Goal: Transaction & Acquisition: Purchase product/service

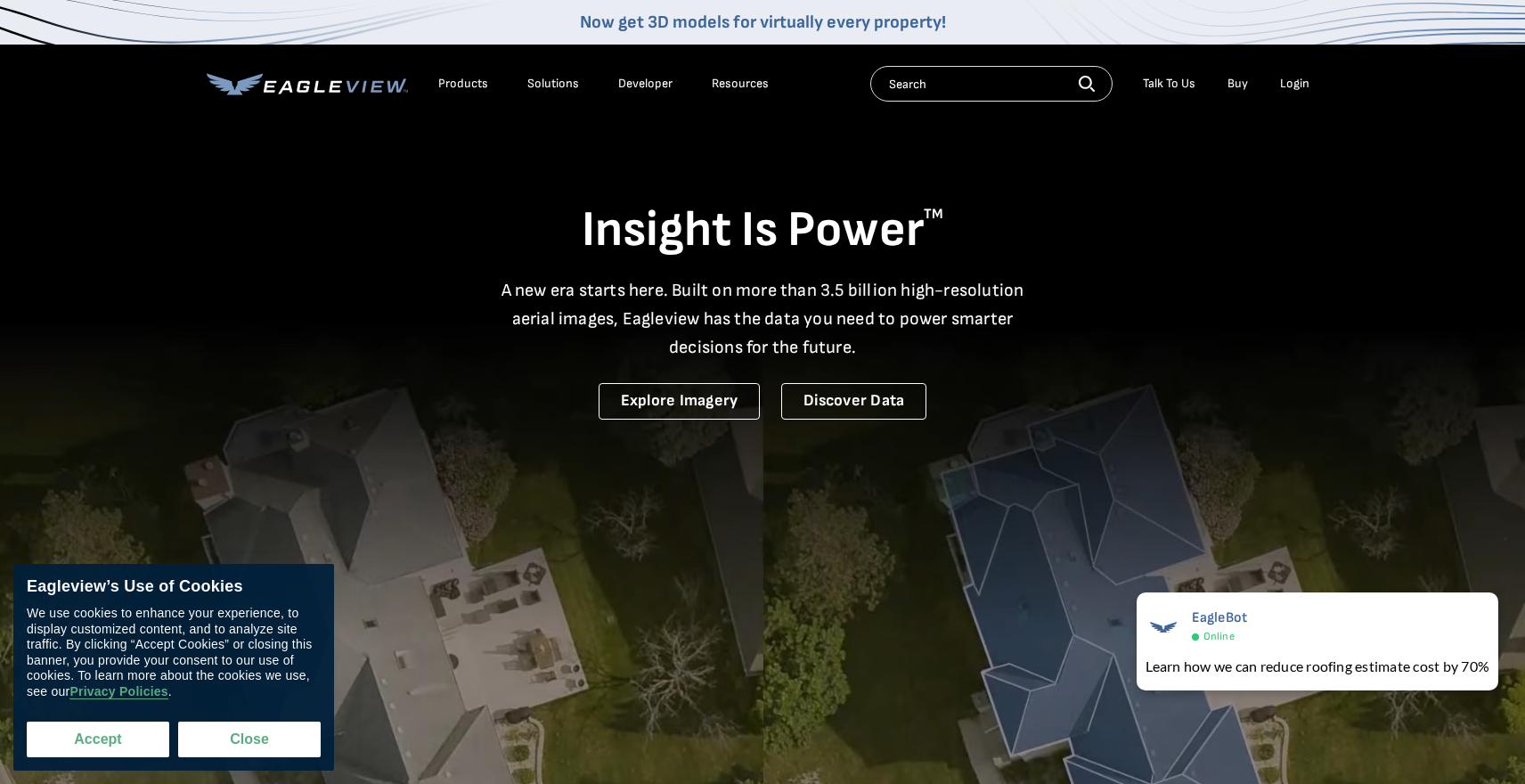
click at [95, 741] on button "Accept" at bounding box center [98, 739] width 142 height 36
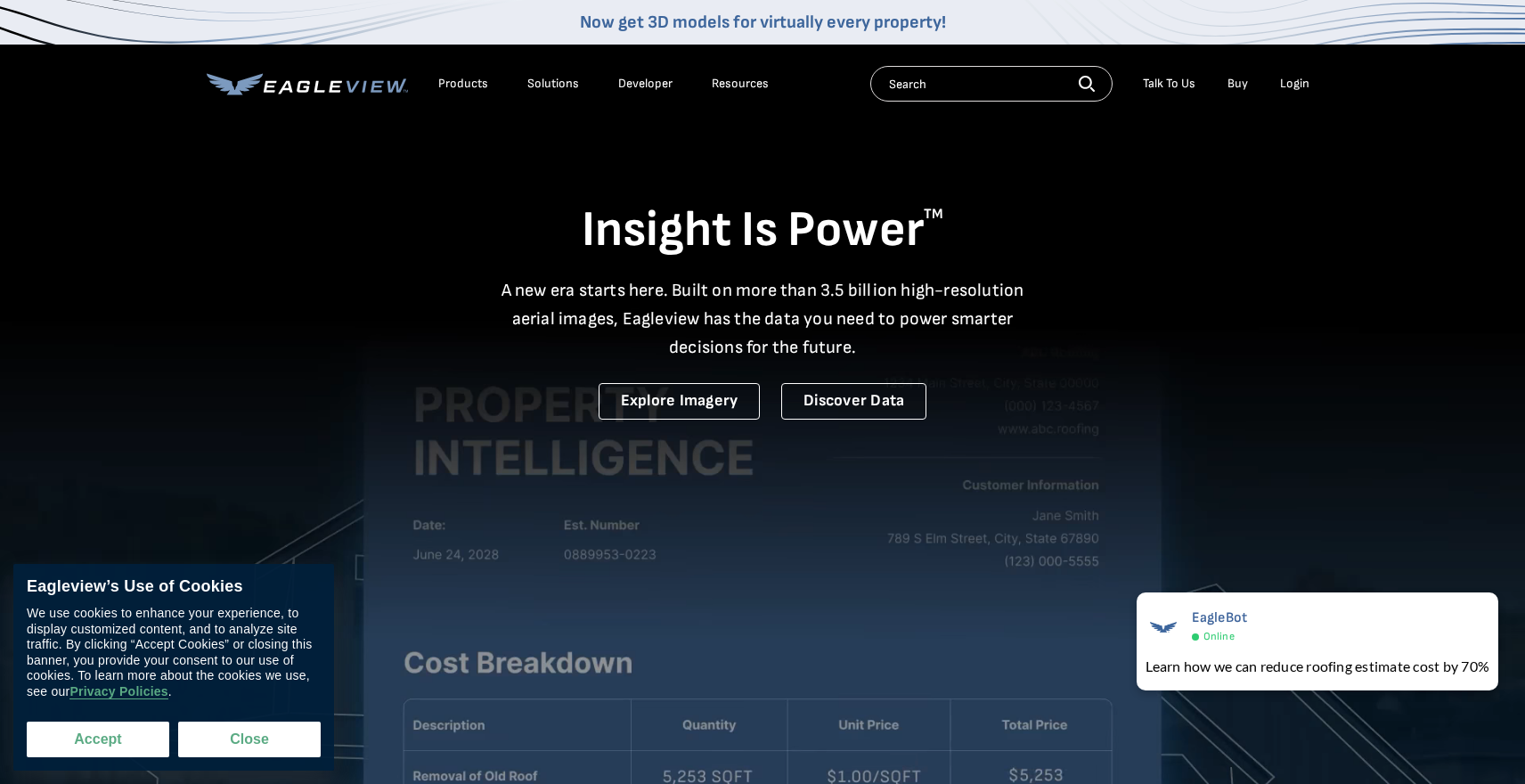
checkbox input "true"
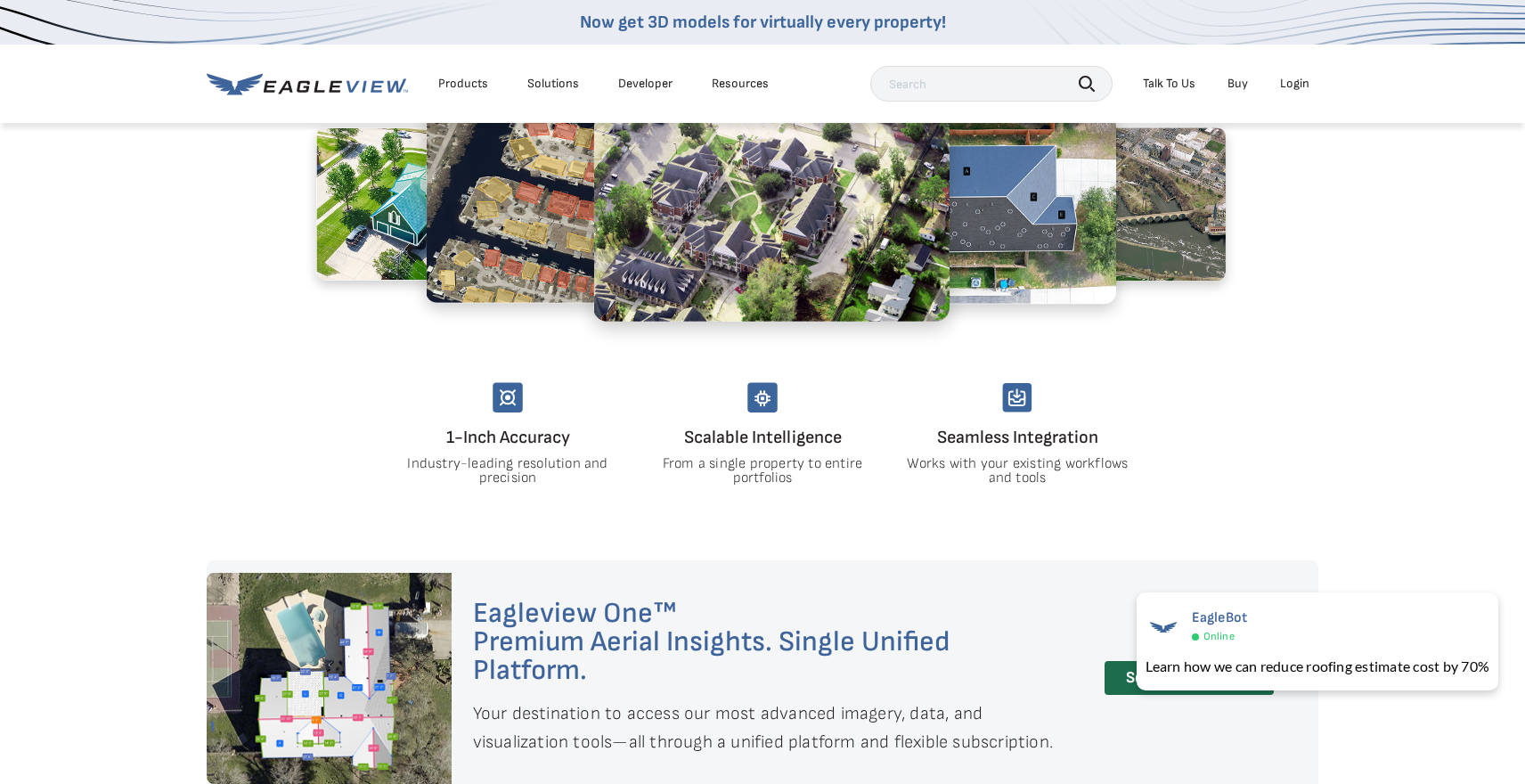
scroll to position [1067, 0]
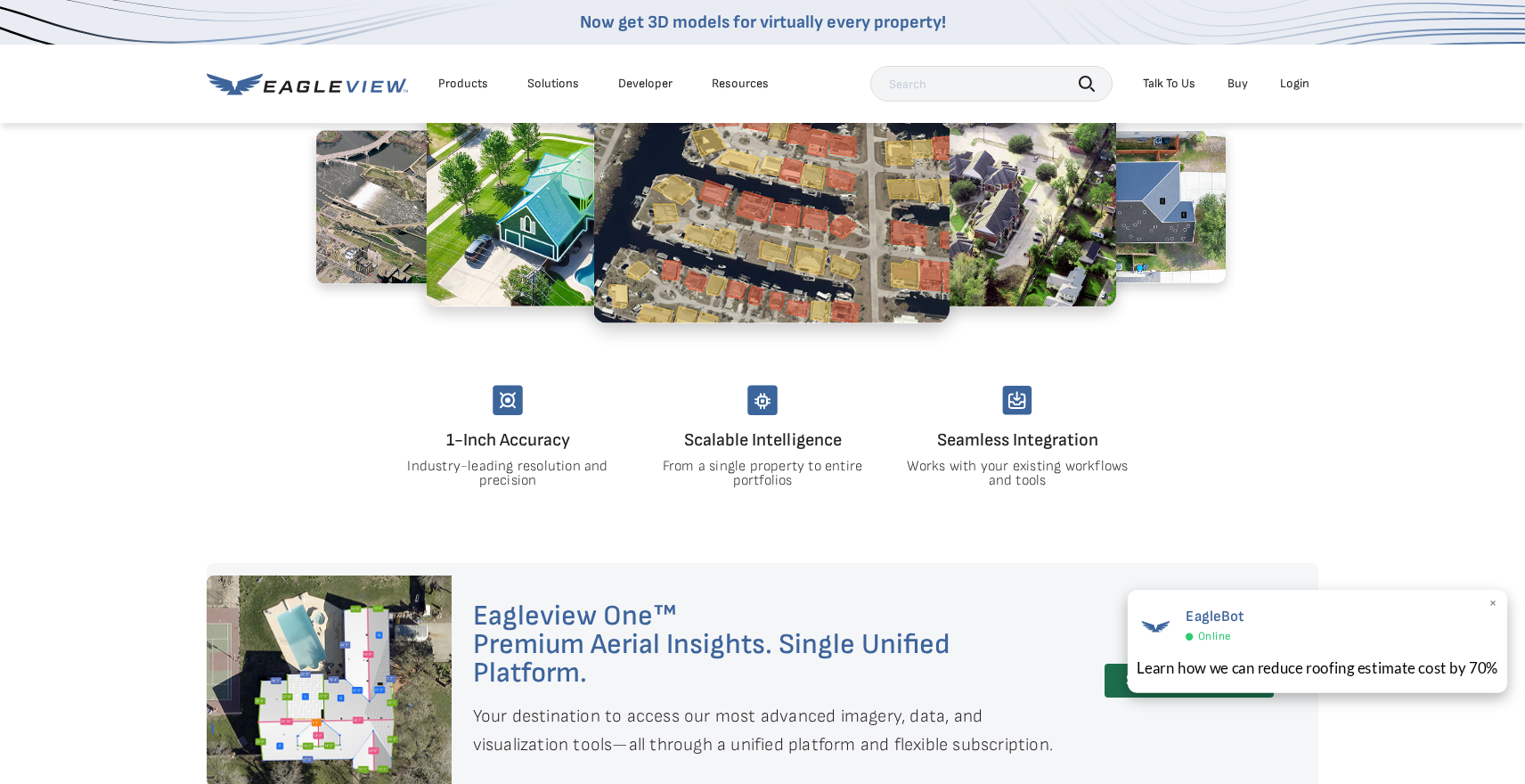
click at [1494, 603] on span "×" at bounding box center [1493, 604] width 9 height 19
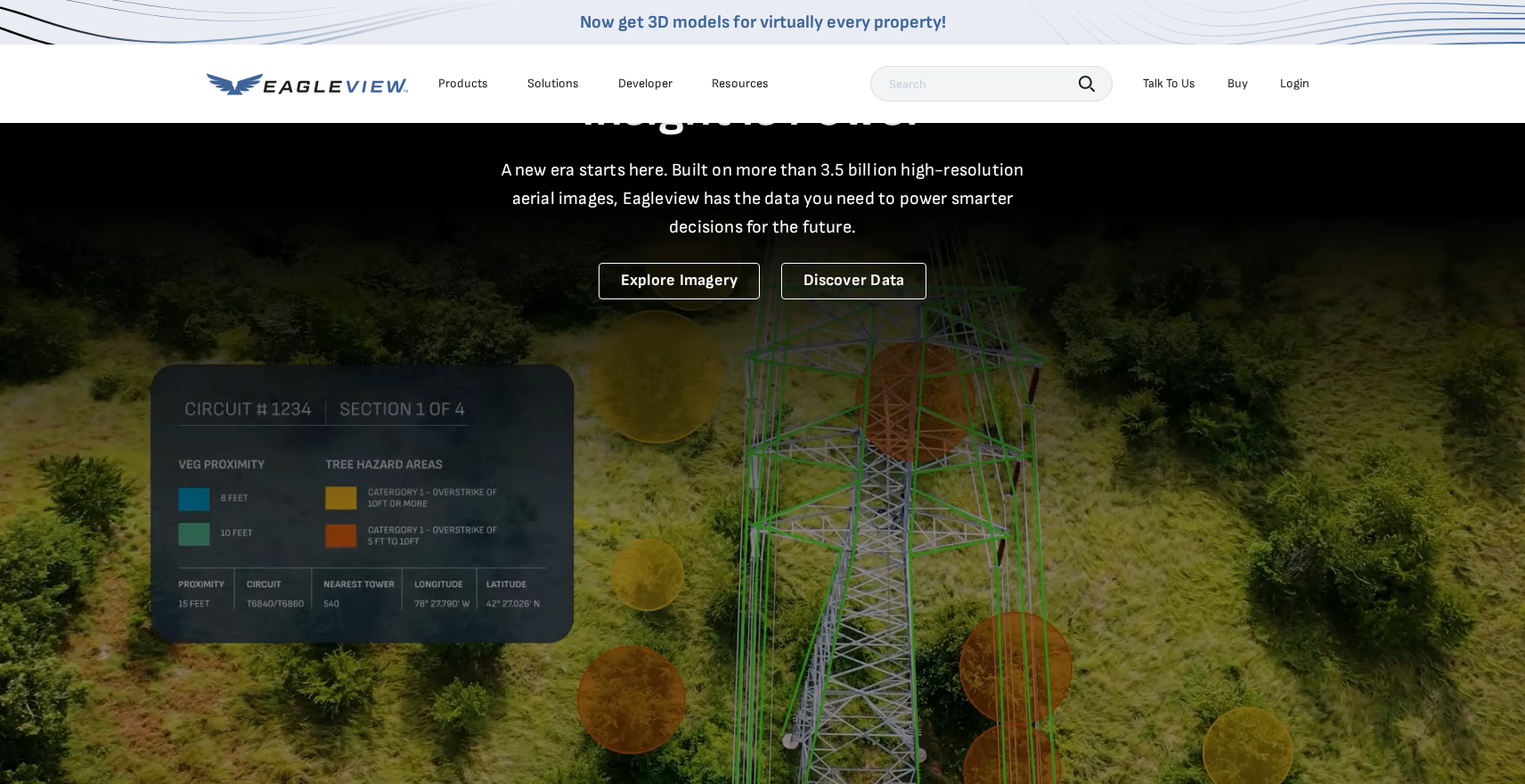
scroll to position [0, 0]
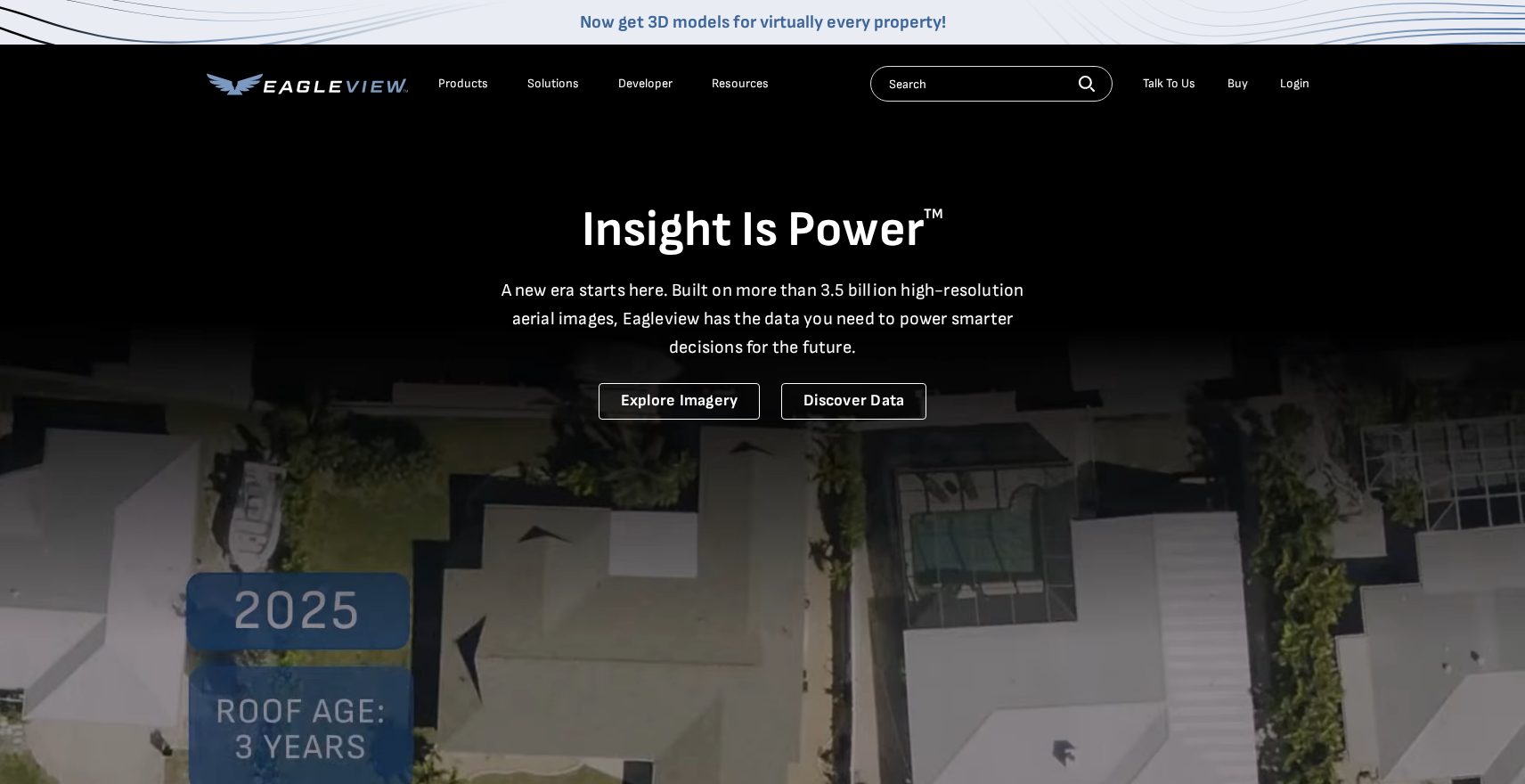
click at [1177, 86] on div "Talk To Us" at bounding box center [1169, 83] width 52 height 16
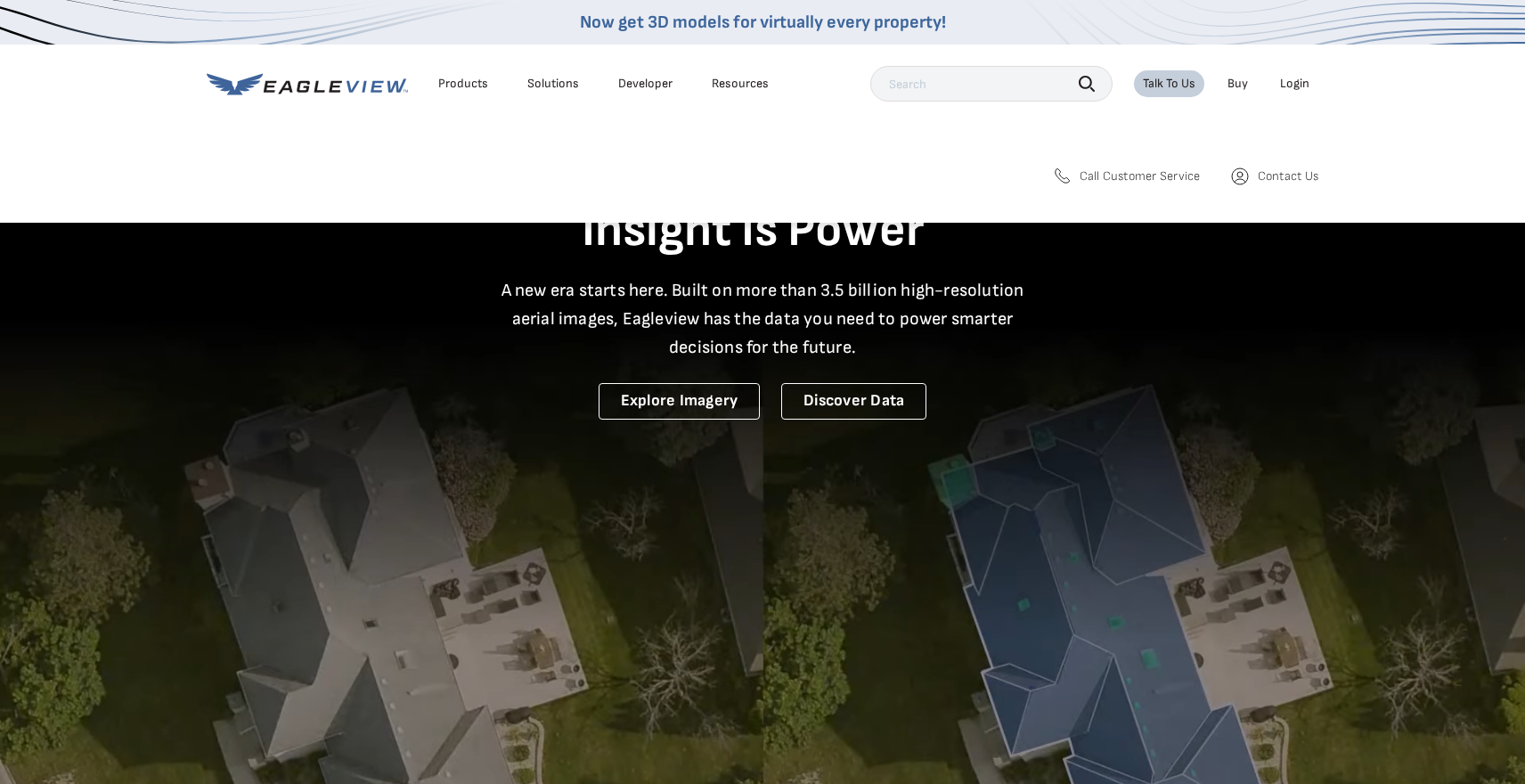
click at [1245, 85] on link "Buy" at bounding box center [1238, 83] width 21 height 16
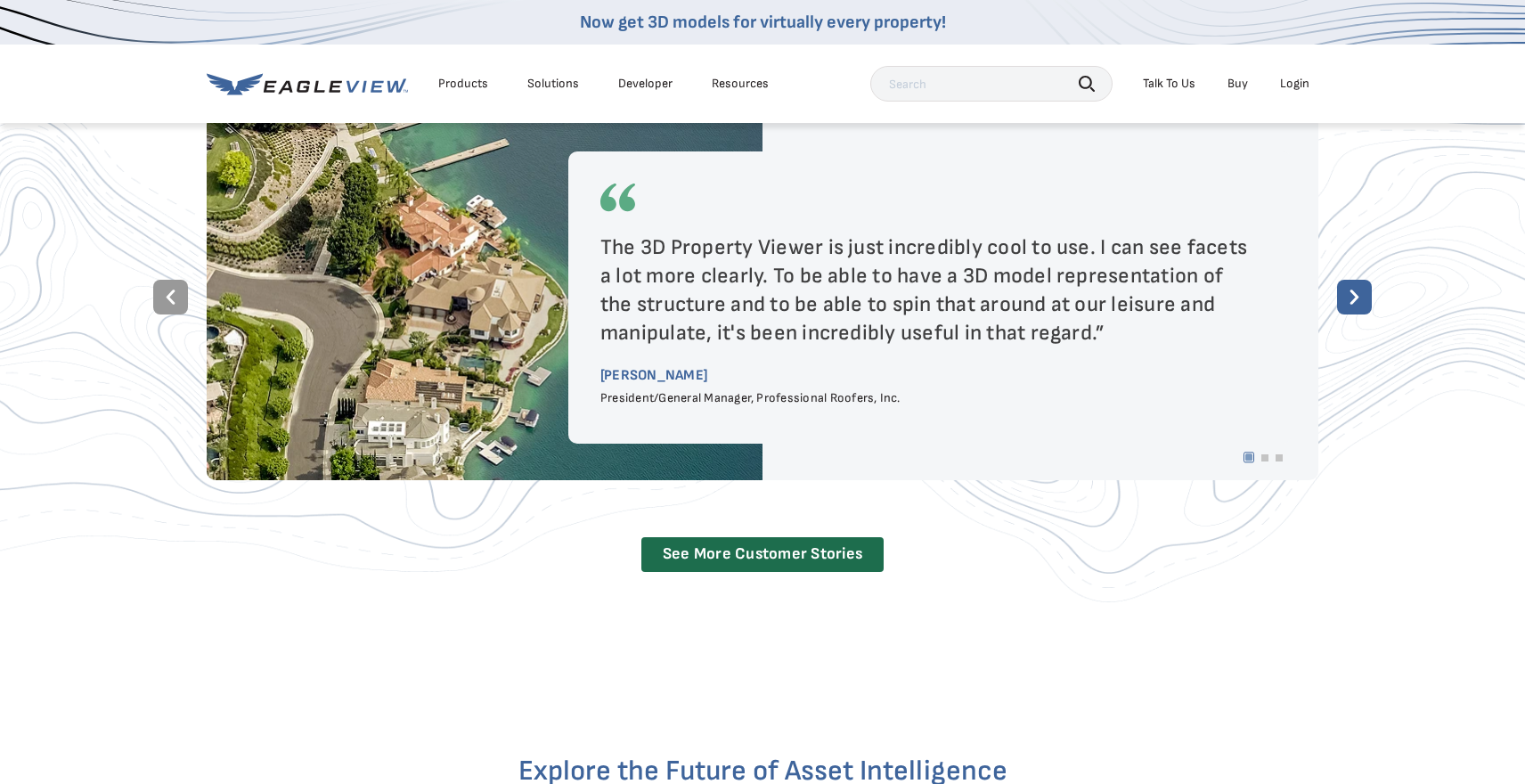
scroll to position [3394, 0]
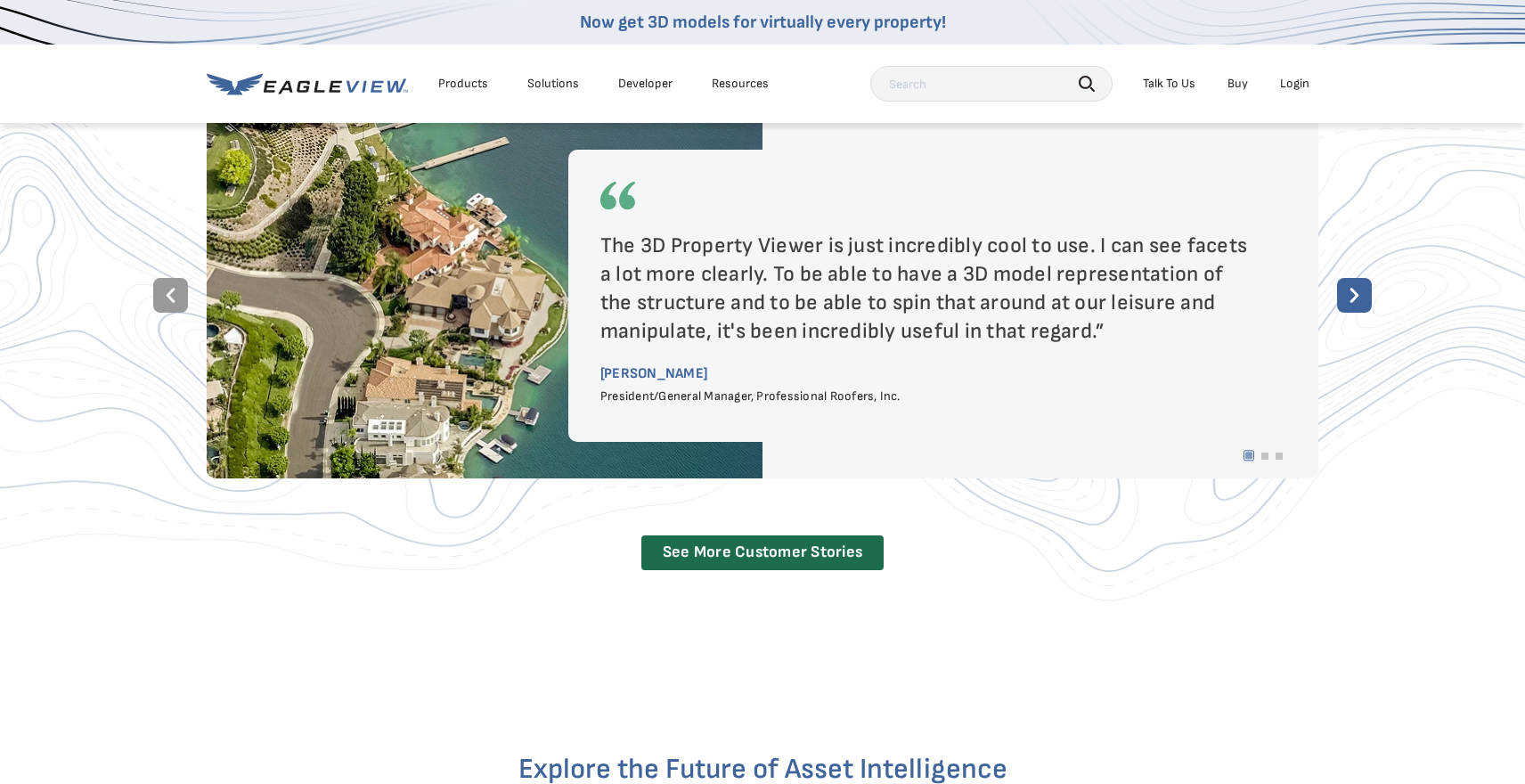
click at [720, 88] on div "Resources" at bounding box center [740, 83] width 57 height 16
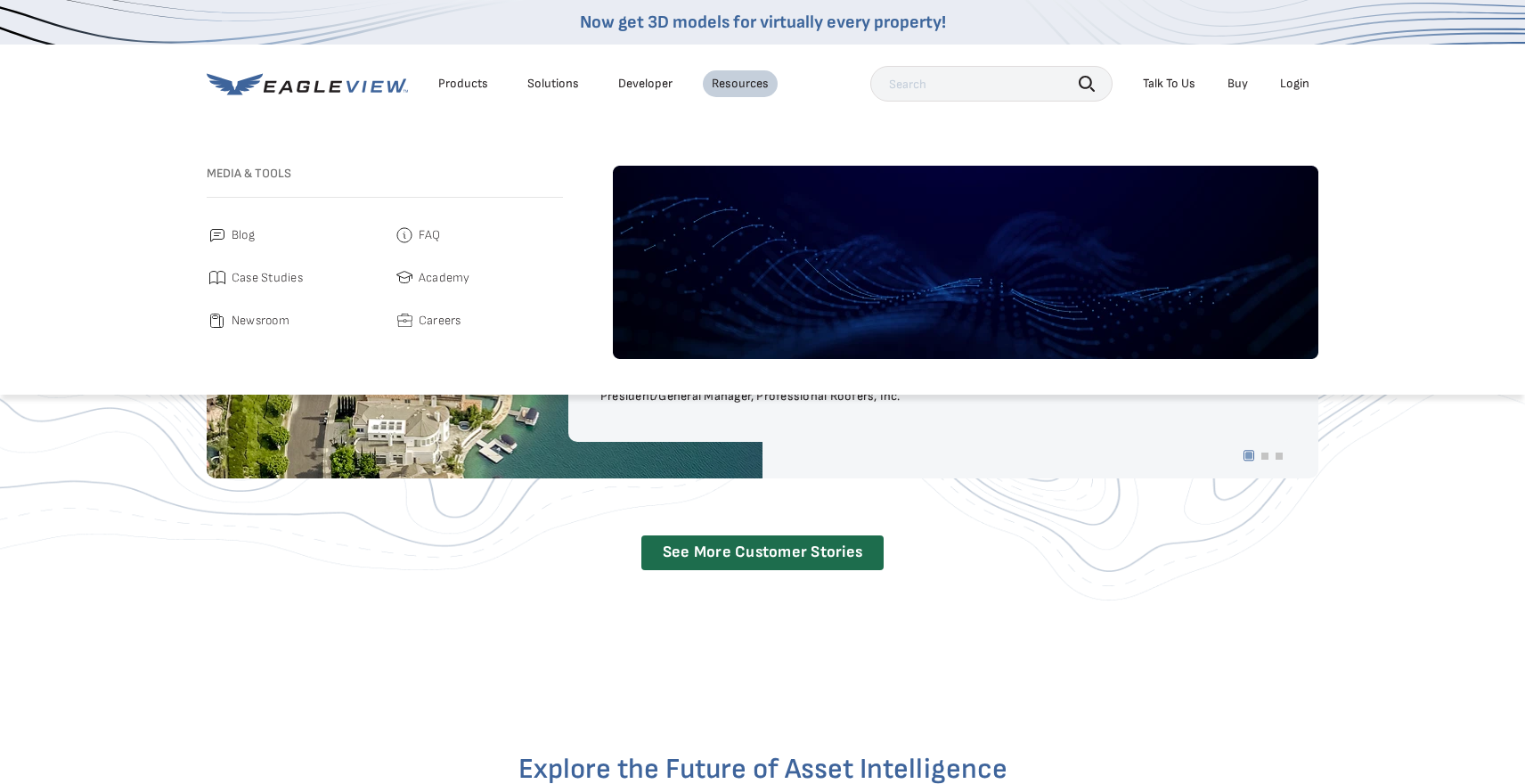
click at [447, 319] on span "Careers" at bounding box center [440, 320] width 43 height 22
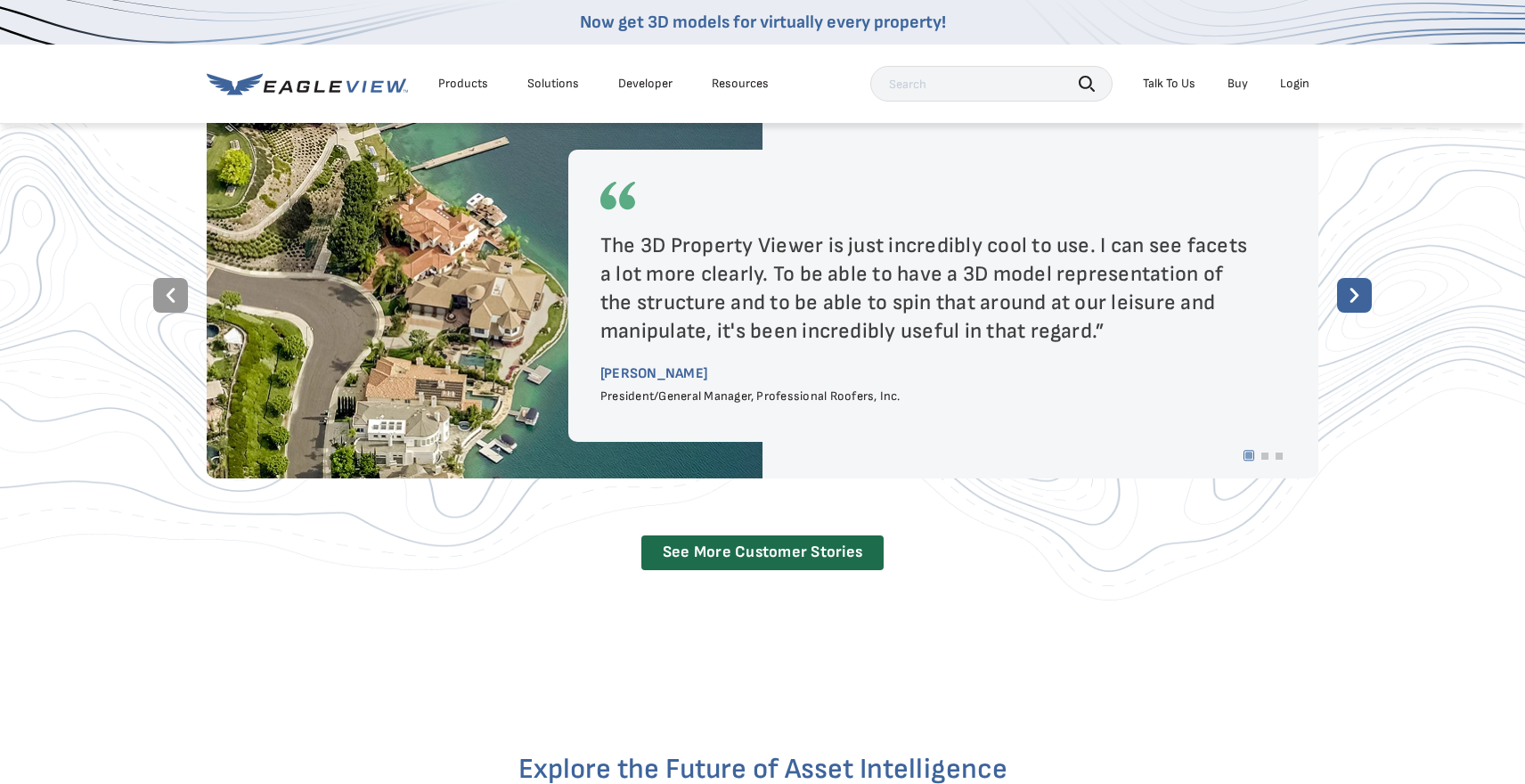
click at [154, 510] on div "Trusted by Leaders in Every Industry The 3D Property Viewer is just incredibly …" at bounding box center [762, 314] width 1525 height 598
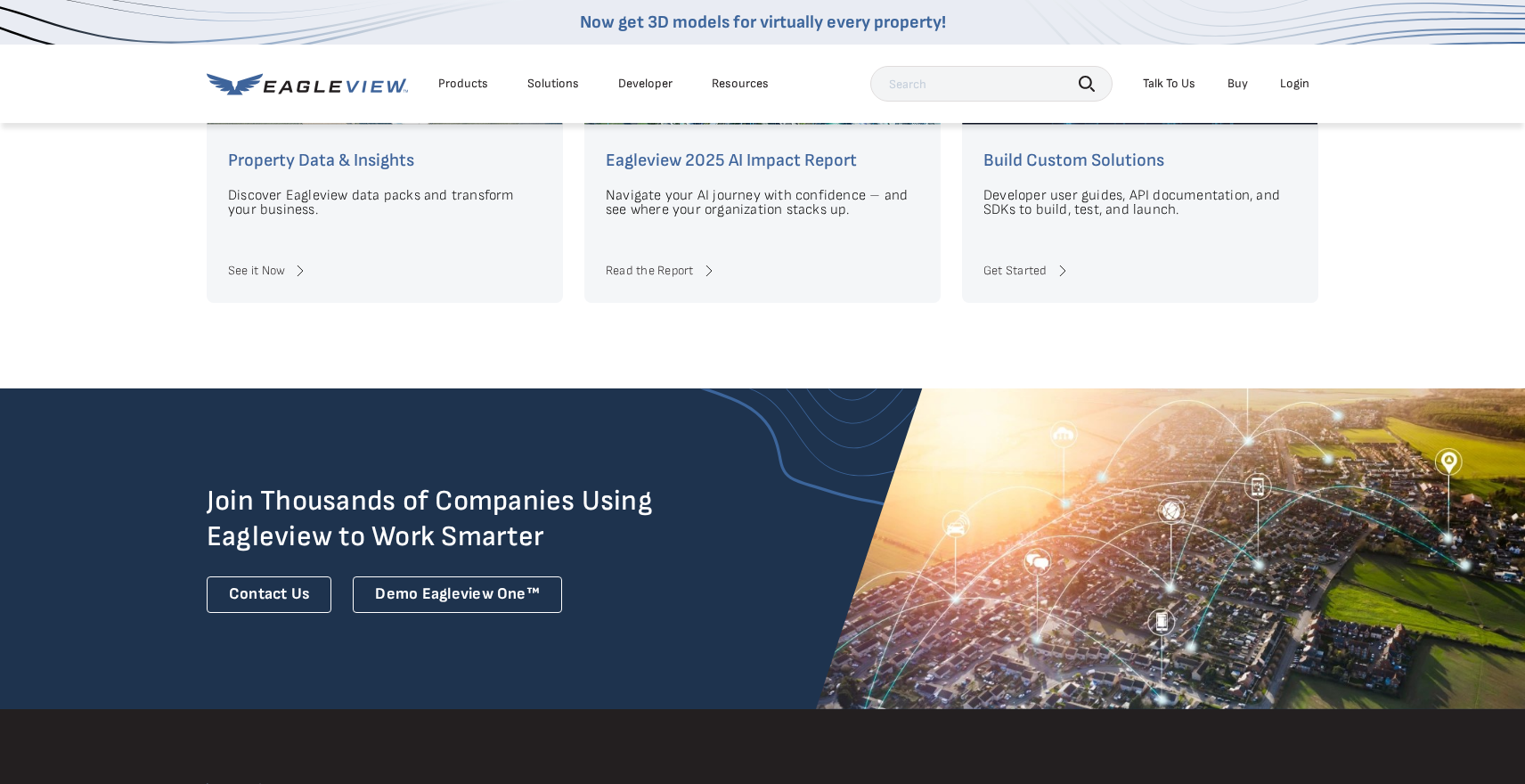
scroll to position [4203, 0]
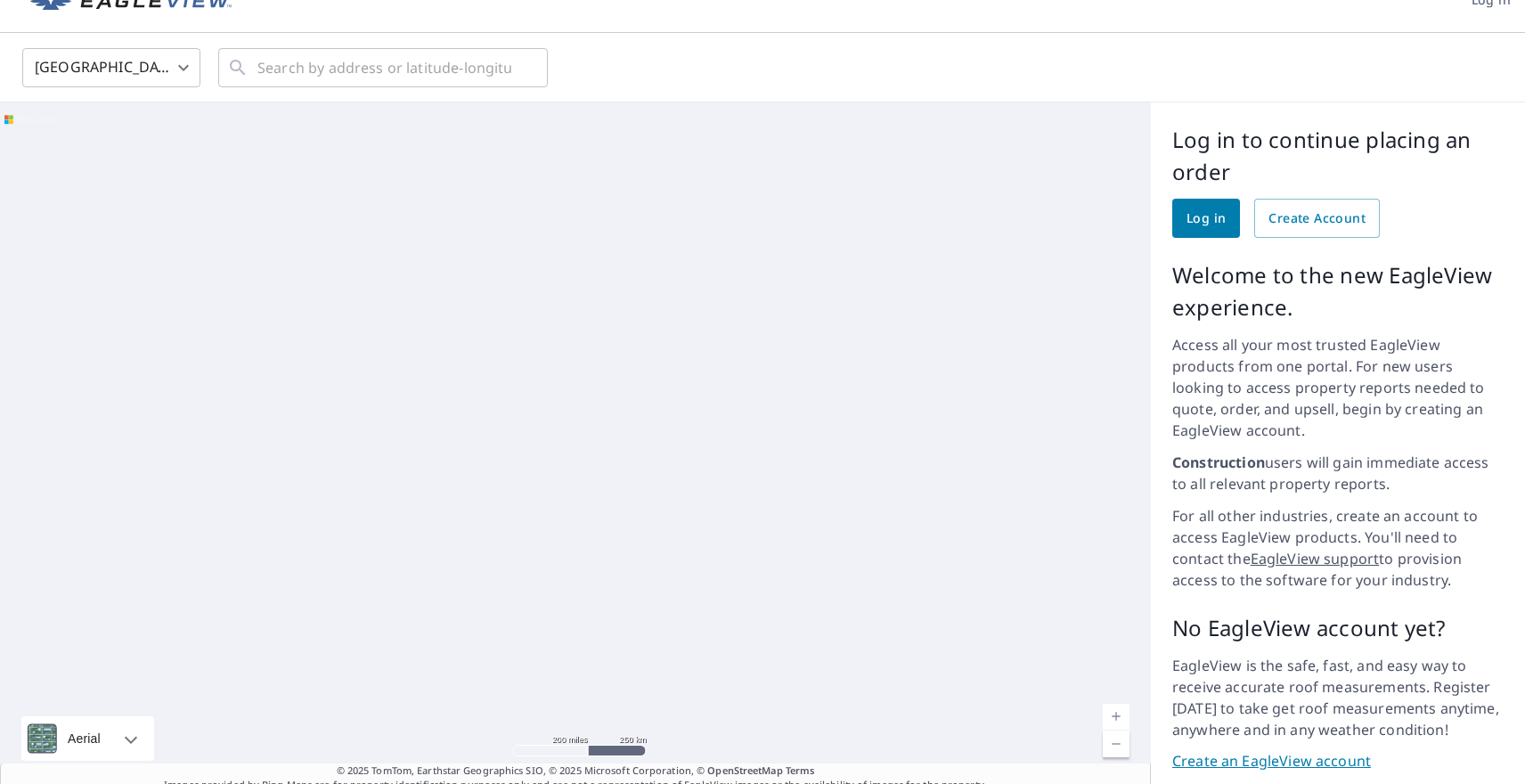
scroll to position [65, 0]
